Goal: Find contact information: Find contact information

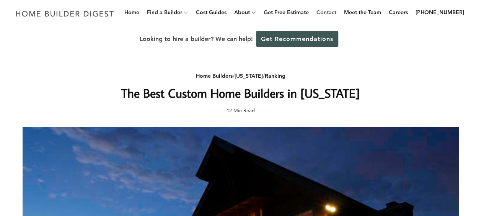
click at [338, 13] on link "Contact" at bounding box center [326, 12] width 26 height 24
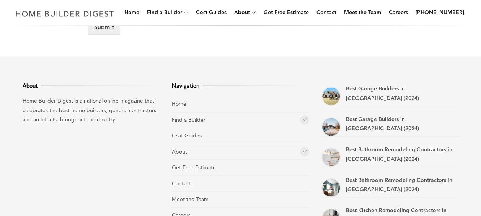
scroll to position [580, 0]
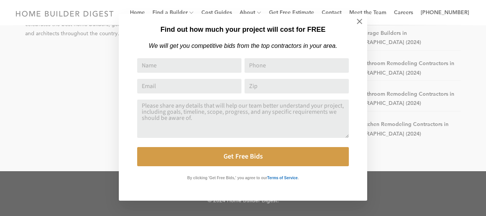
click at [360, 18] on icon at bounding box center [360, 21] width 8 height 8
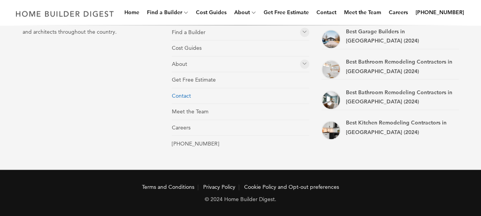
click at [182, 94] on link "Contact" at bounding box center [181, 95] width 19 height 7
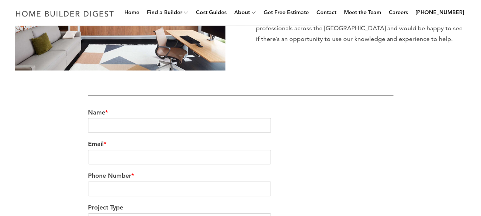
scroll to position [167, 0]
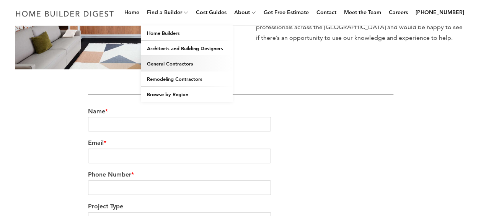
click at [174, 62] on link "General Contractors" at bounding box center [187, 63] width 92 height 15
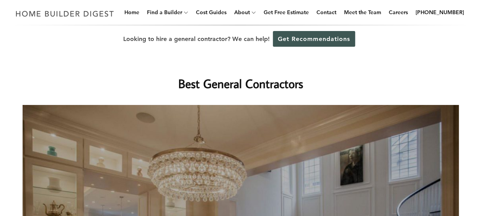
drag, startPoint x: 480, startPoint y: 12, endPoint x: 481, endPoint y: 23, distance: 11.1
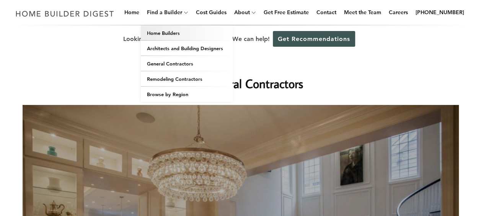
click at [179, 33] on link "Home Builders" at bounding box center [187, 32] width 92 height 15
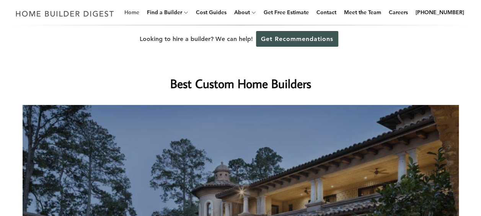
click at [142, 13] on link "Home" at bounding box center [131, 12] width 21 height 24
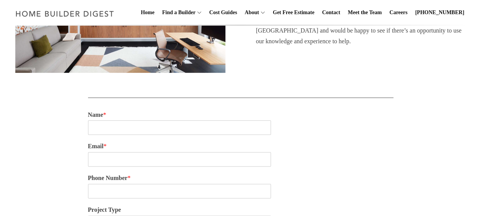
scroll to position [167, 0]
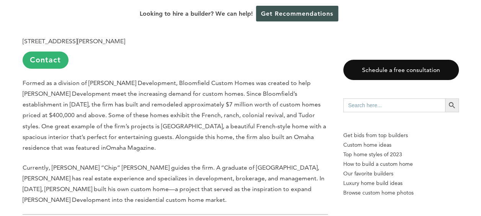
scroll to position [566, 0]
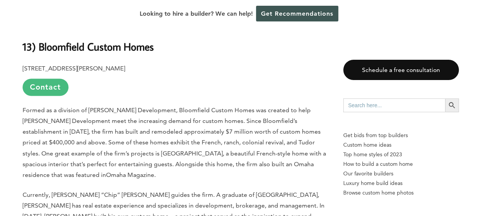
click at [45, 89] on link "Contact" at bounding box center [46, 86] width 46 height 17
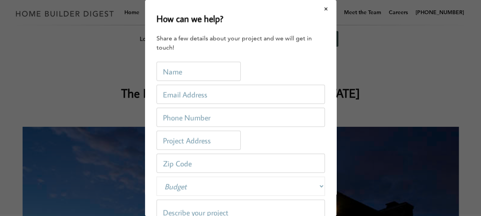
scroll to position [0, 0]
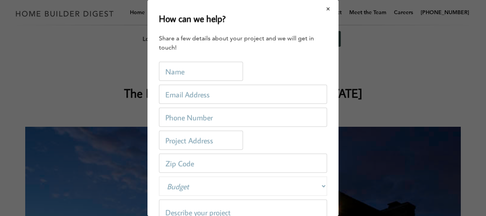
click at [320, 8] on button "Close modal" at bounding box center [328, 9] width 20 height 16
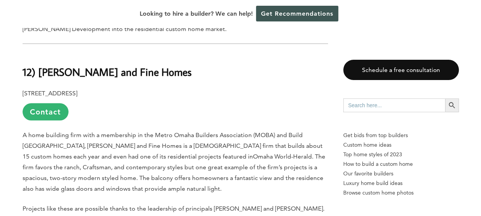
scroll to position [768, 0]
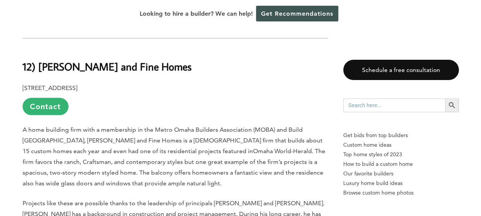
click at [28, 67] on b "12) Thomas David and Fine Homes" at bounding box center [107, 66] width 169 height 13
click at [42, 104] on link "Contact" at bounding box center [46, 106] width 46 height 17
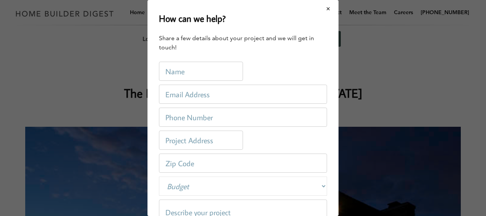
click at [323, 10] on button "Close modal" at bounding box center [328, 9] width 20 height 16
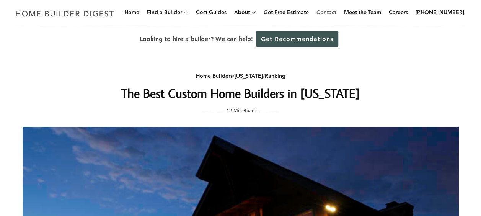
click at [337, 11] on link "Contact" at bounding box center [326, 12] width 26 height 24
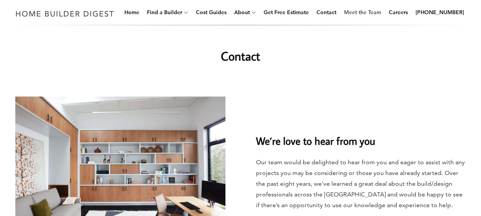
click at [381, 13] on link "Meet the Team" at bounding box center [362, 12] width 43 height 24
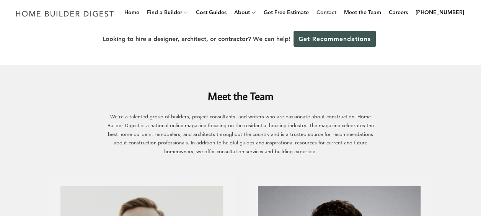
click at [332, 12] on link "Contact" at bounding box center [326, 12] width 26 height 24
